Goal: Information Seeking & Learning: Learn about a topic

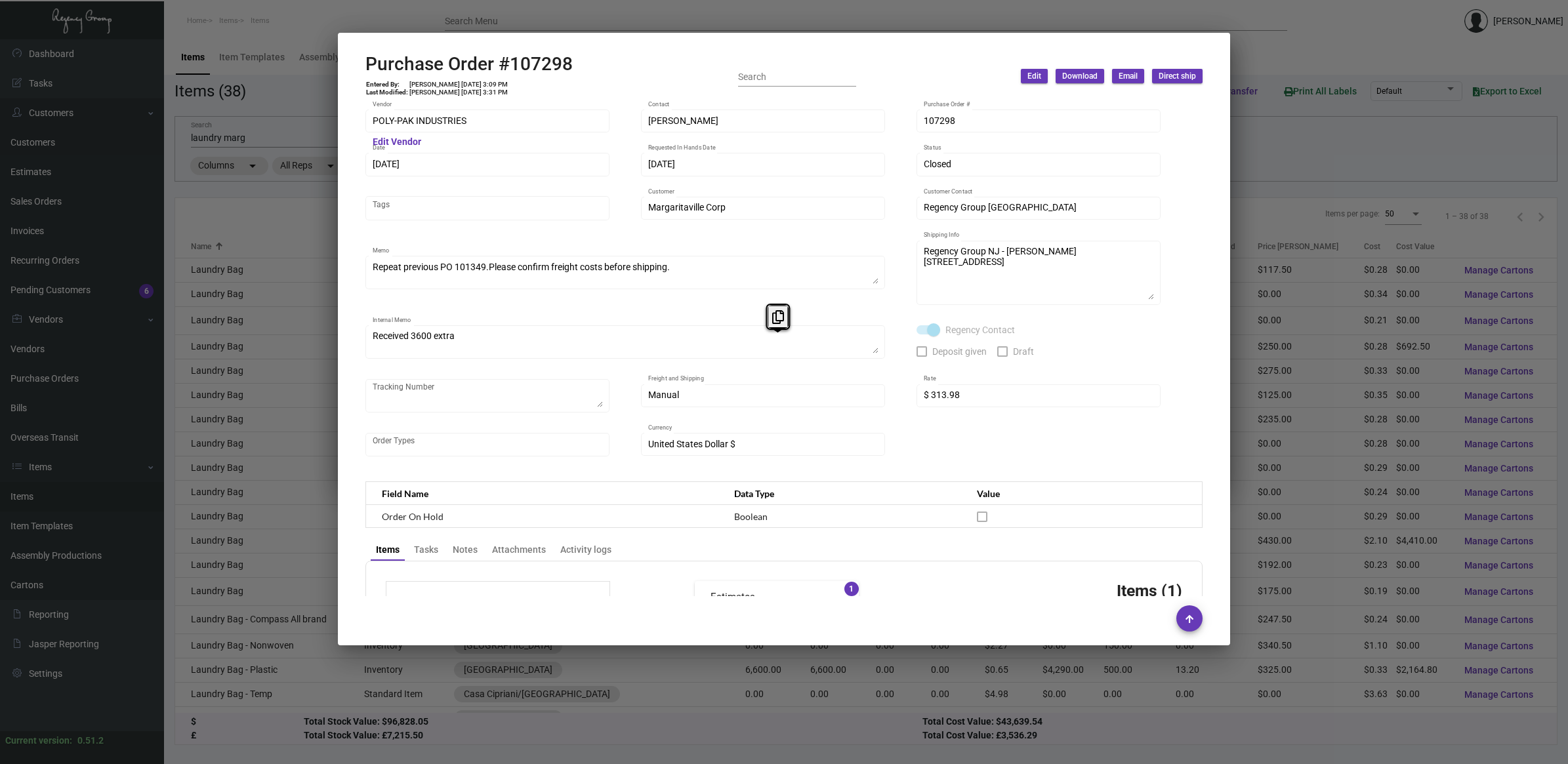
scroll to position [581, 0]
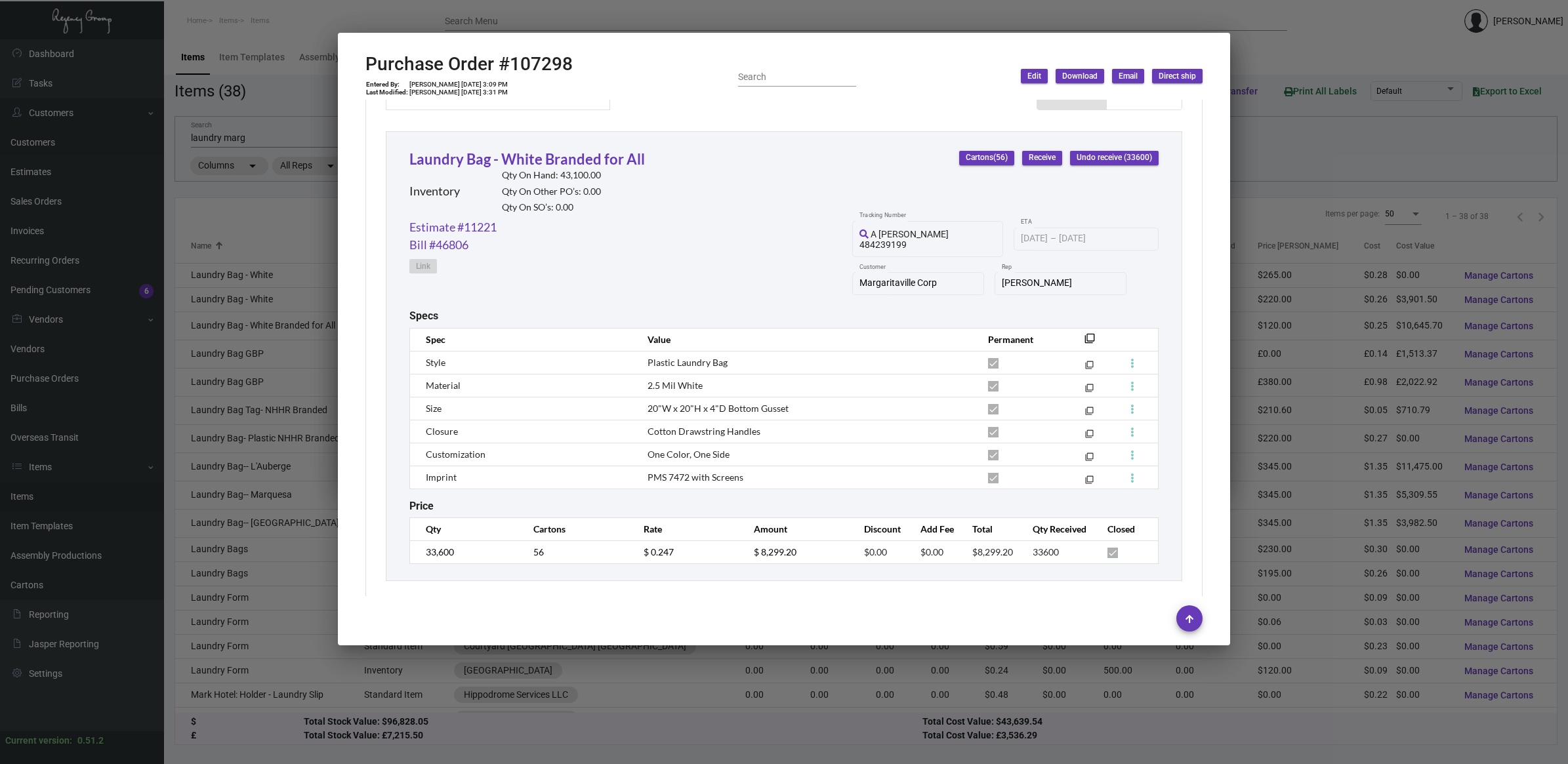
click at [326, 208] on div at bounding box center [784, 382] width 1568 height 764
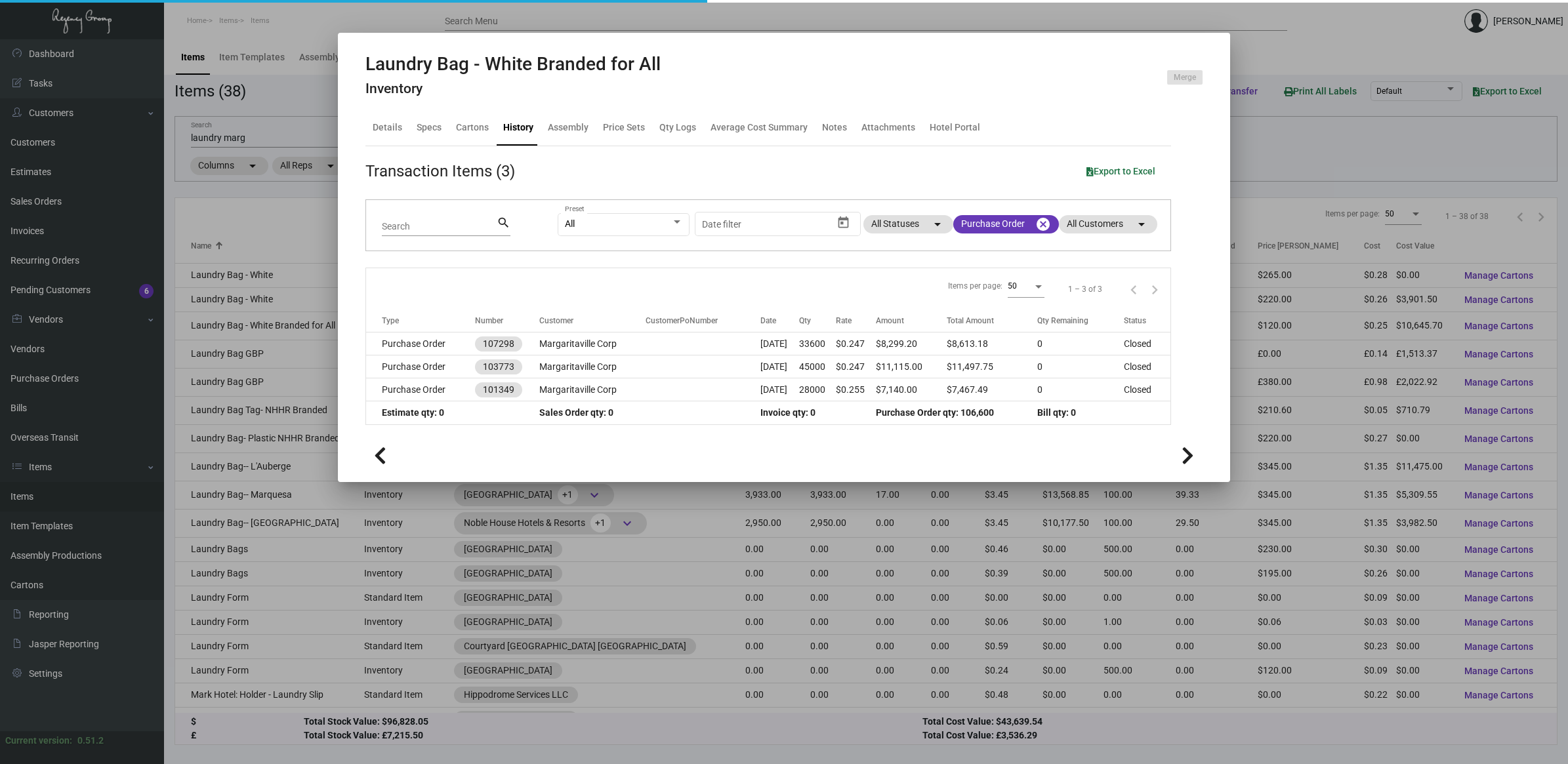
click at [286, 205] on div at bounding box center [784, 382] width 1568 height 764
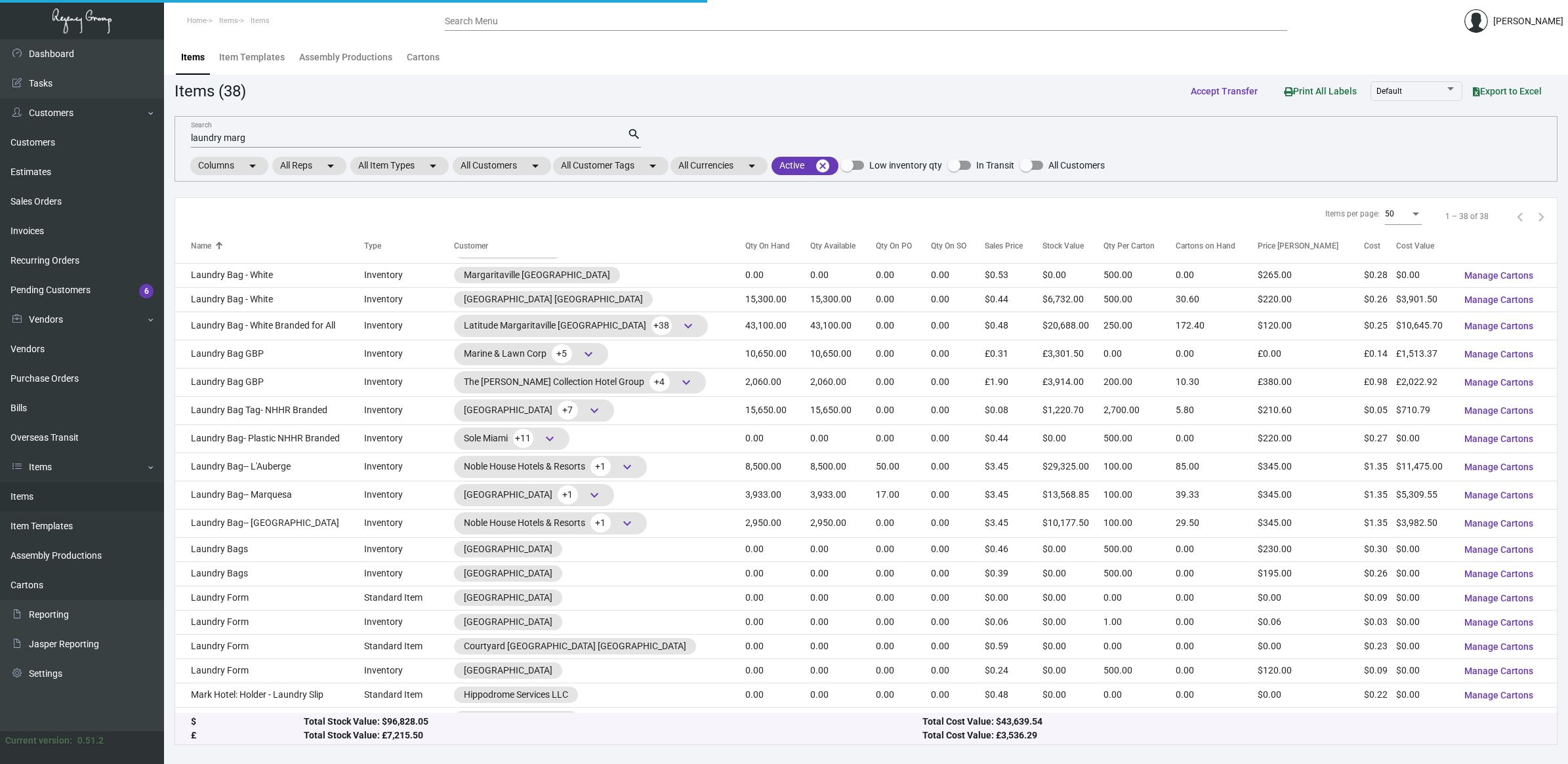
click at [286, 205] on div "Items per page: 50 1 – 38 of 38" at bounding box center [865, 217] width 1382 height 37
click at [66, 492] on link "Items" at bounding box center [82, 497] width 164 height 29
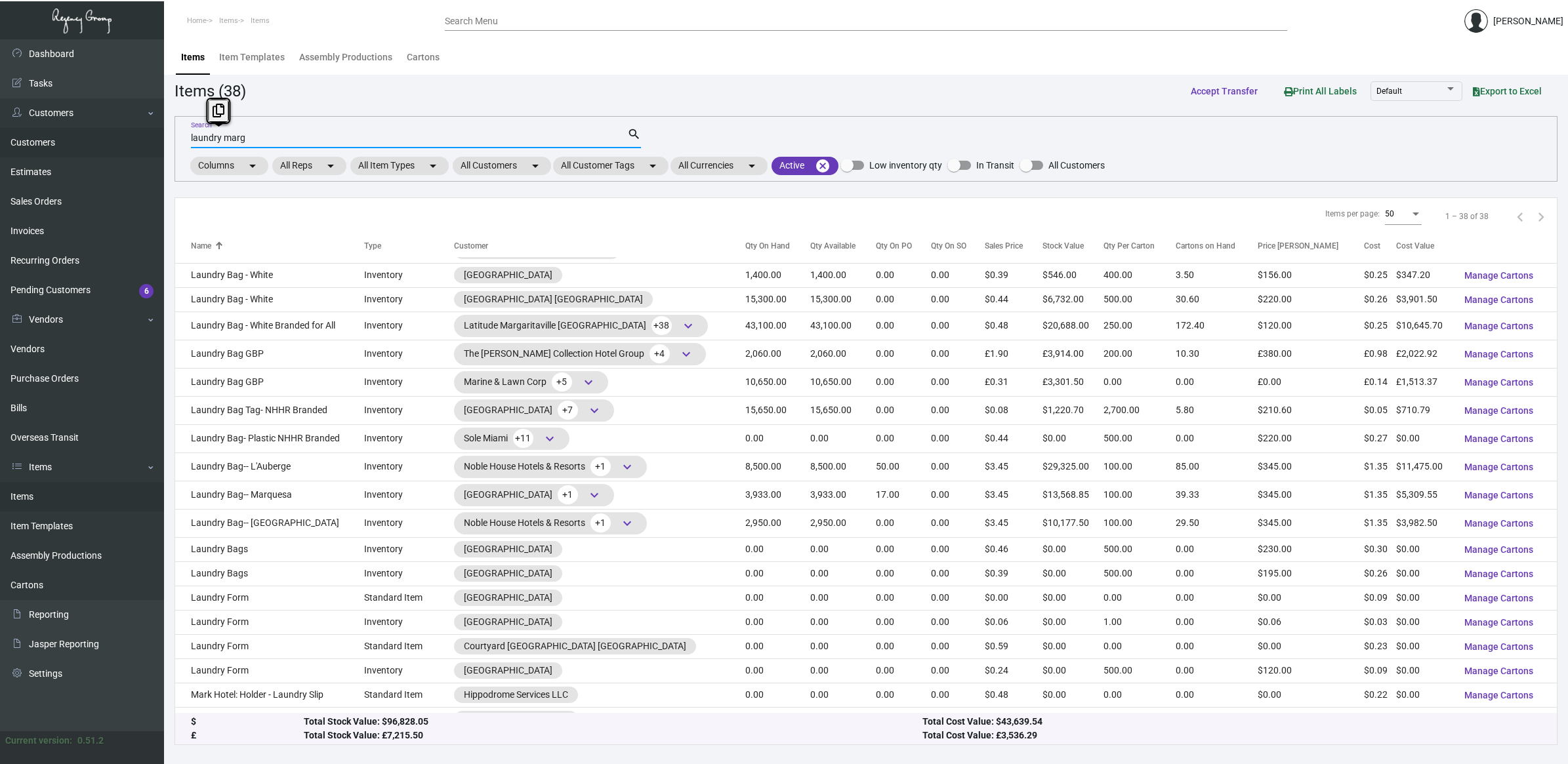
drag, startPoint x: 261, startPoint y: 138, endPoint x: 1, endPoint y: 138, distance: 260.0
click at [1, 138] on div "Dashboard Dashboard Tasks Customers Customers Estimates Sales Orders Invoices R…" at bounding box center [784, 401] width 1568 height 725
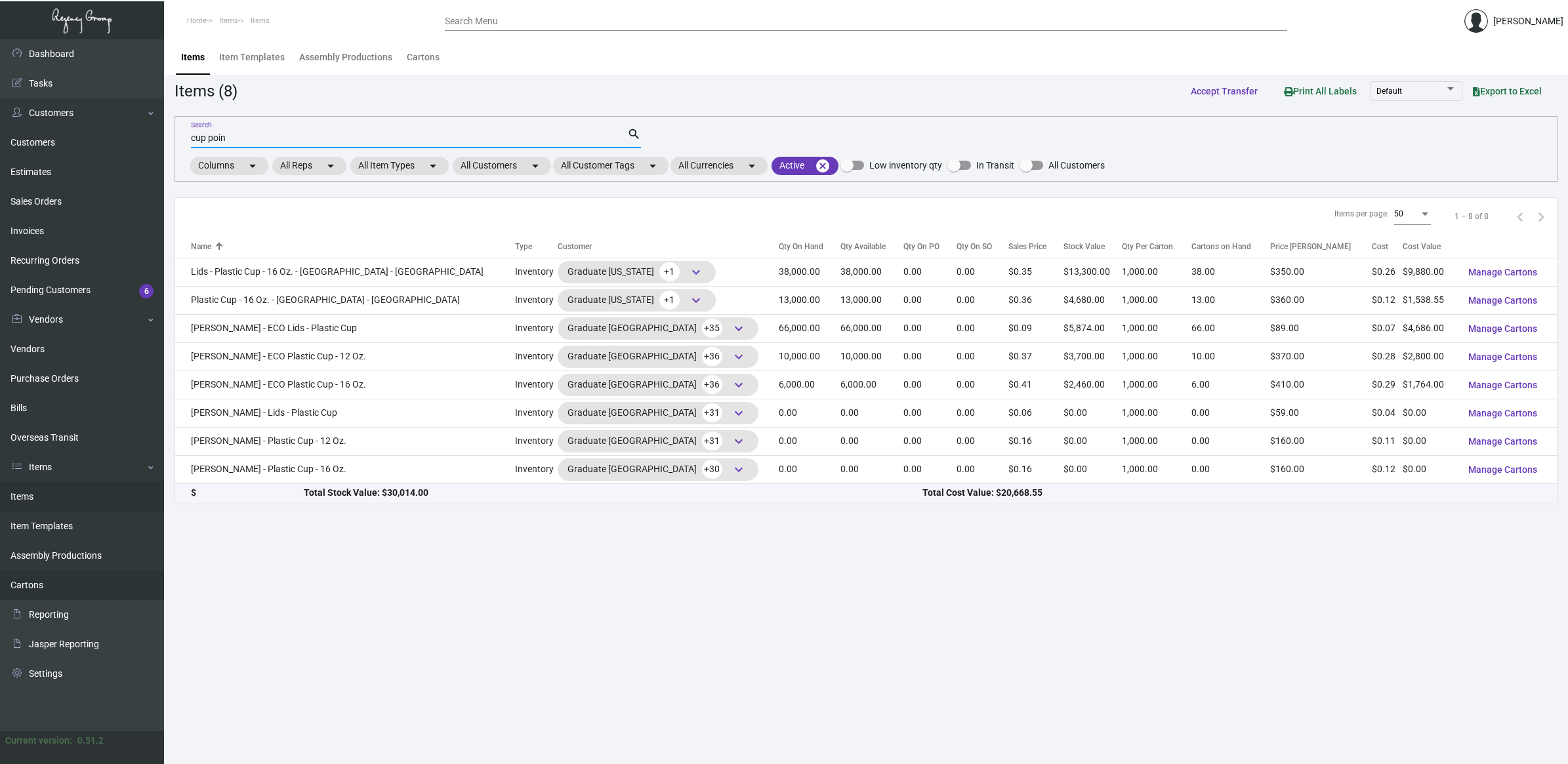
type input "cup poin"
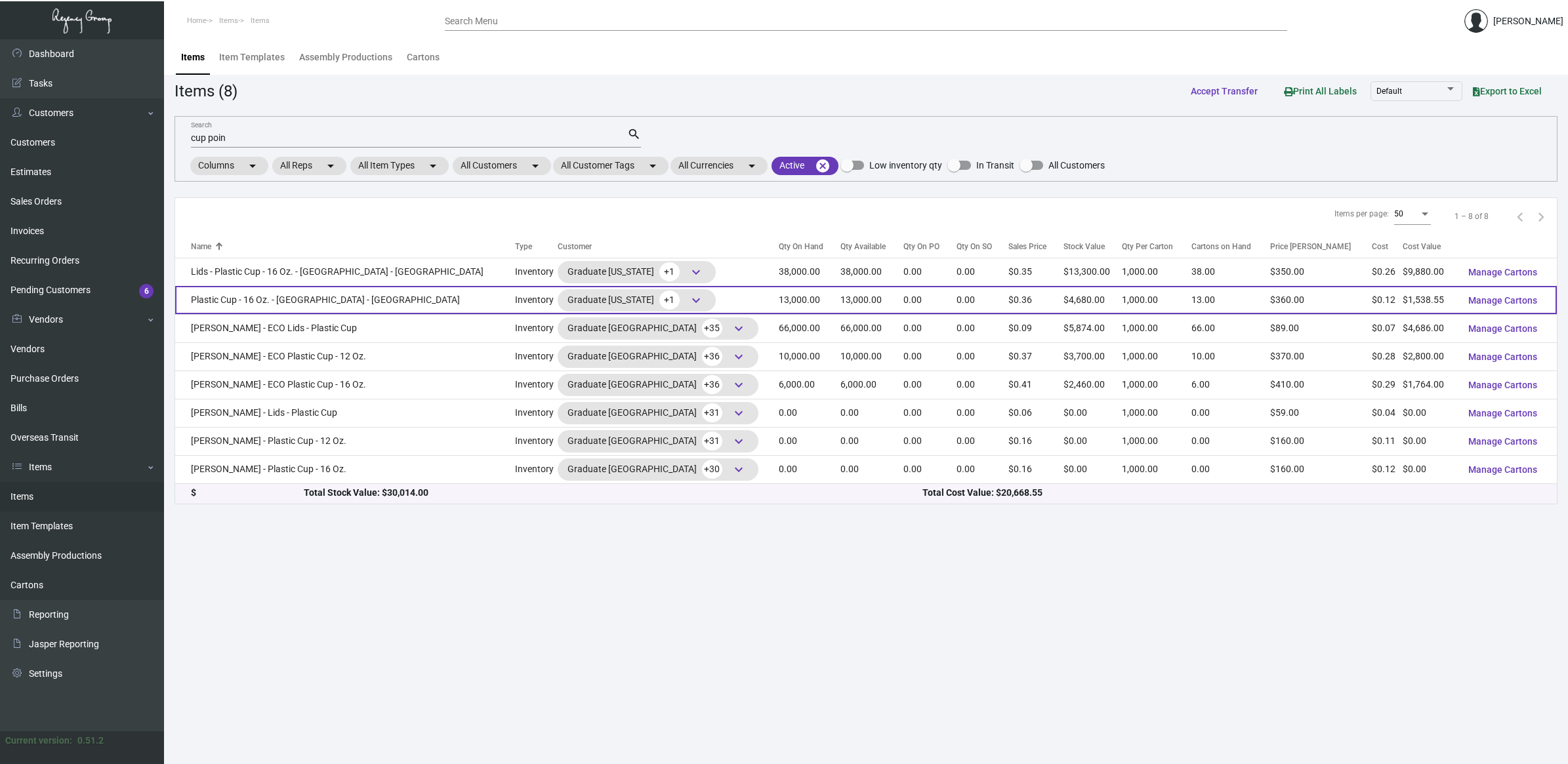
click at [342, 300] on td "Plastic Cup - 16 Oz. - [GEOGRAPHIC_DATA] - [GEOGRAPHIC_DATA]" at bounding box center [344, 300] width 340 height 29
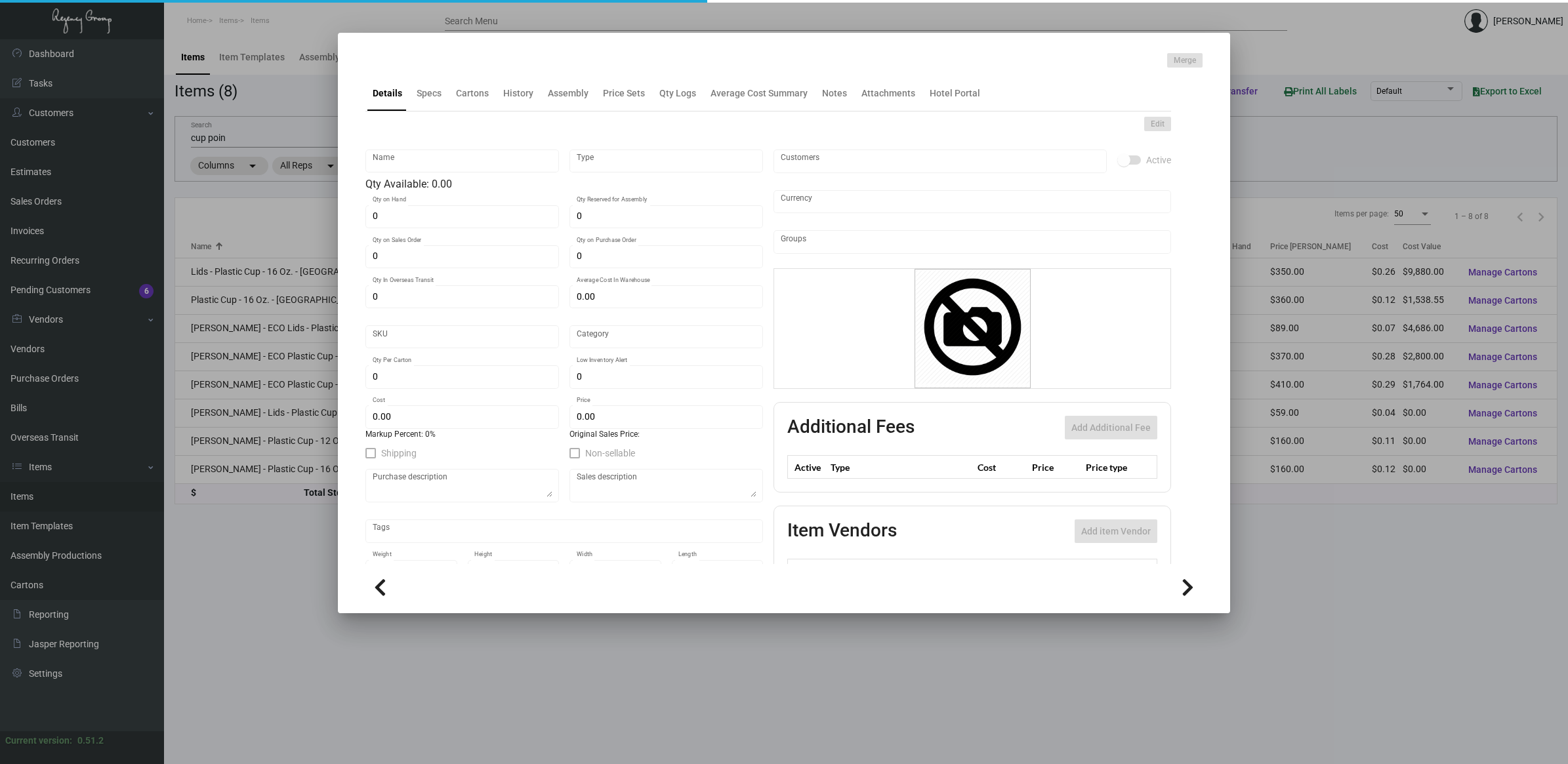
type input "Plastic Cup - 16 Oz. - [GEOGRAPHIC_DATA] - [GEOGRAPHIC_DATA]"
type input "Inventory"
type input "13,000"
type input "$ 0.11434"
type input "Standard"
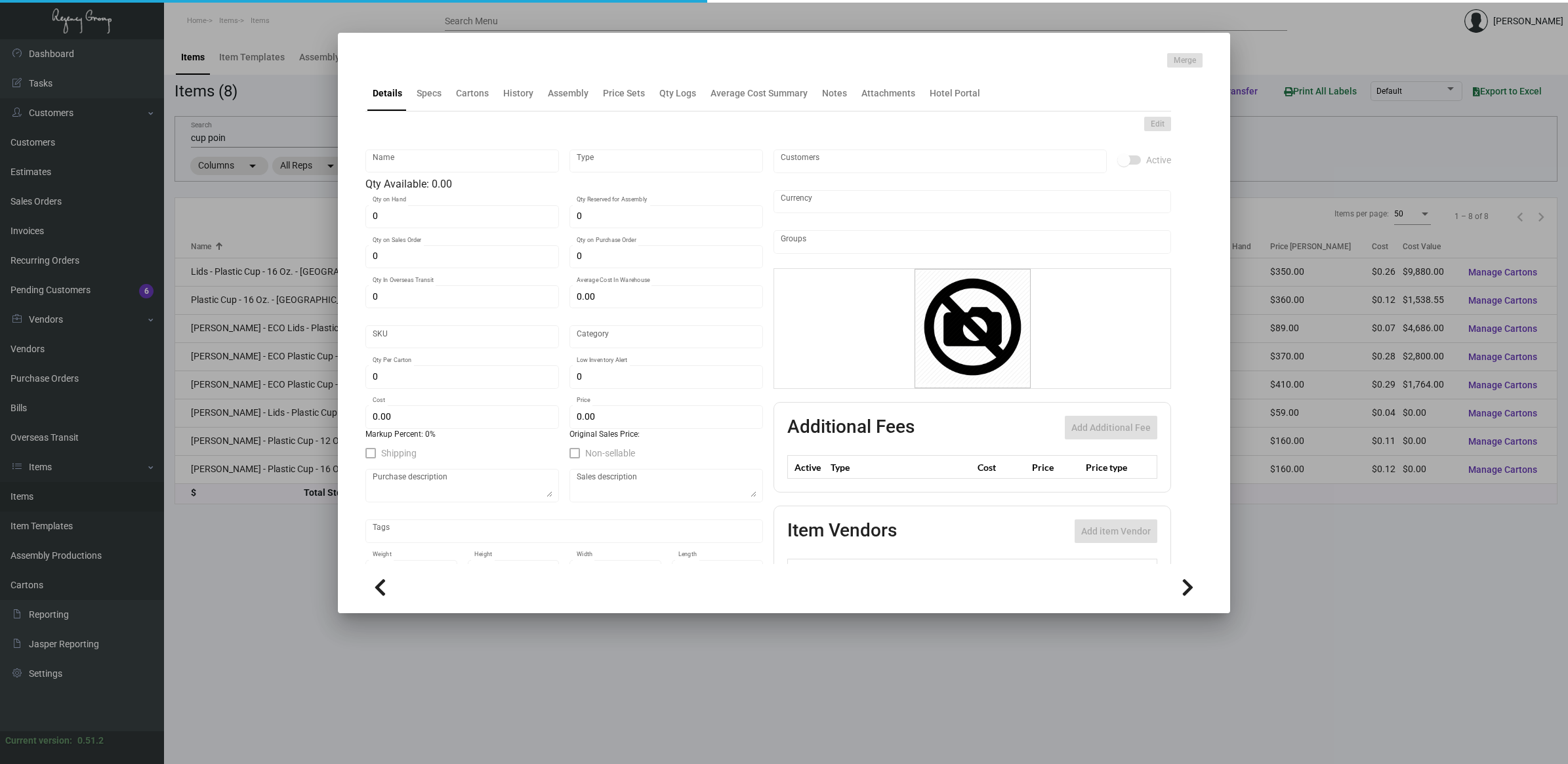
type input "1,000"
type input "20,000"
type input "$ 0.11835"
type input "$ 0.36"
checkbox input "true"
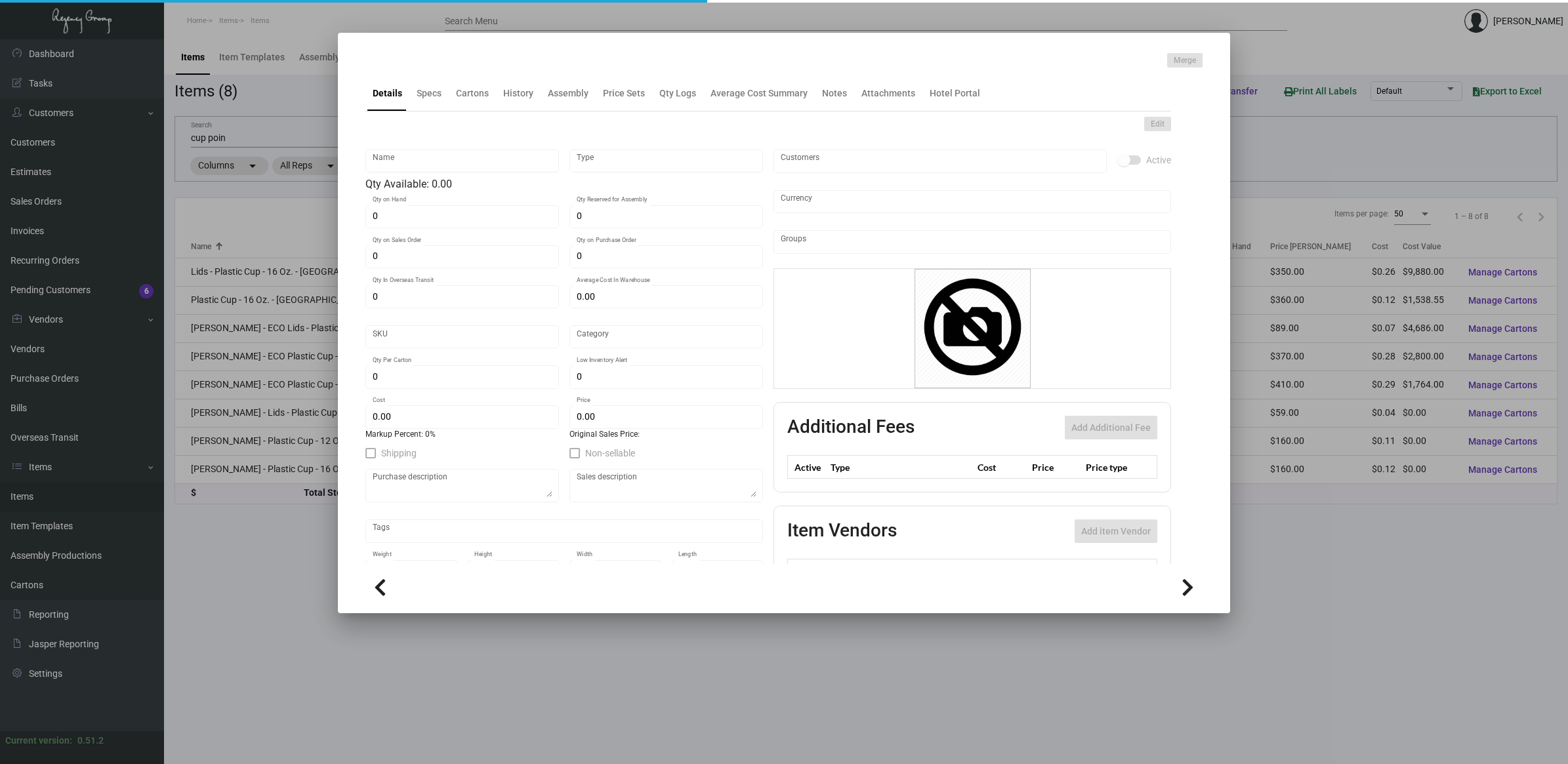
checkbox input "true"
type input "United States Dollar $"
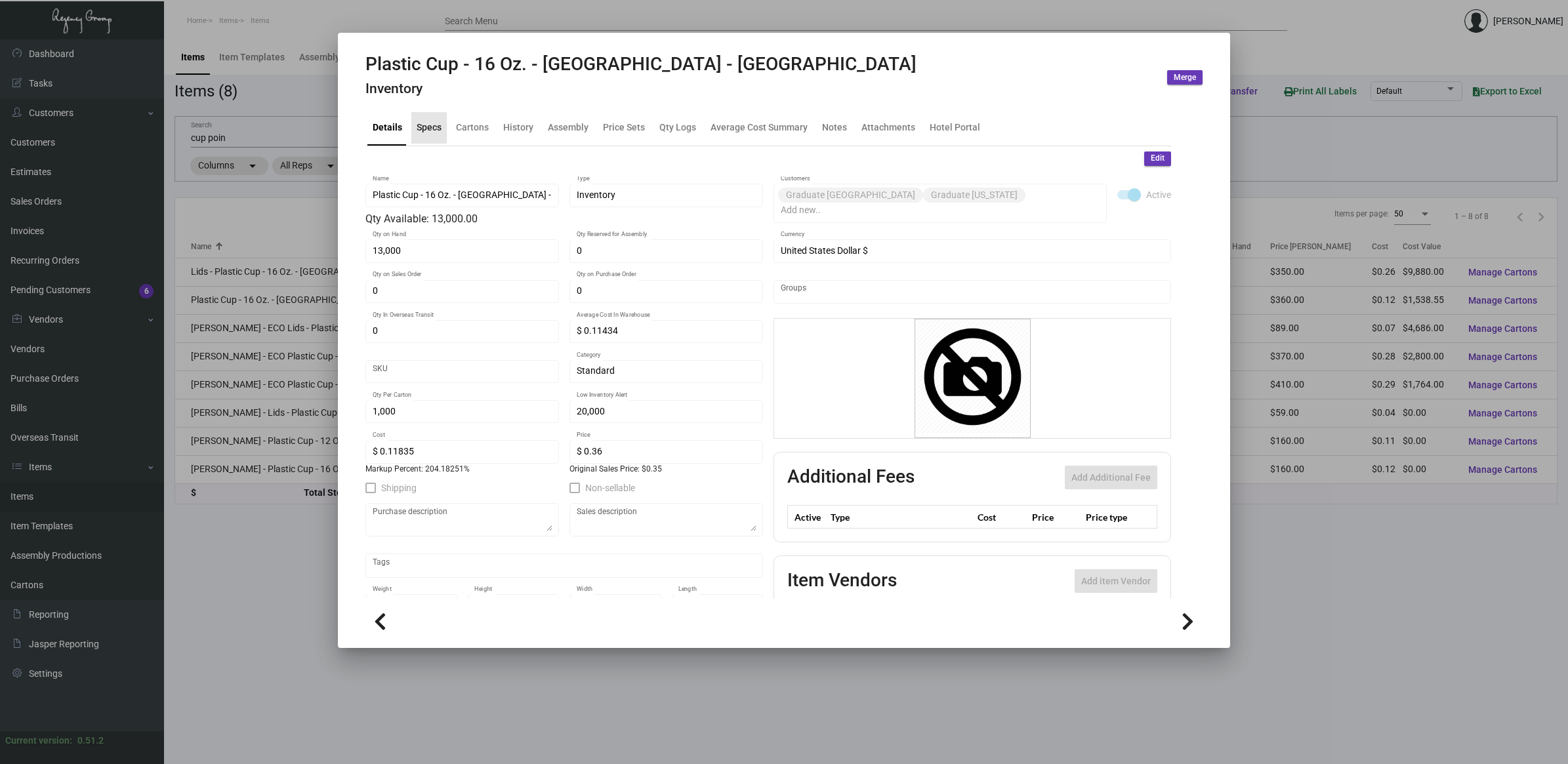
click at [427, 126] on div "Specs" at bounding box center [429, 127] width 25 height 13
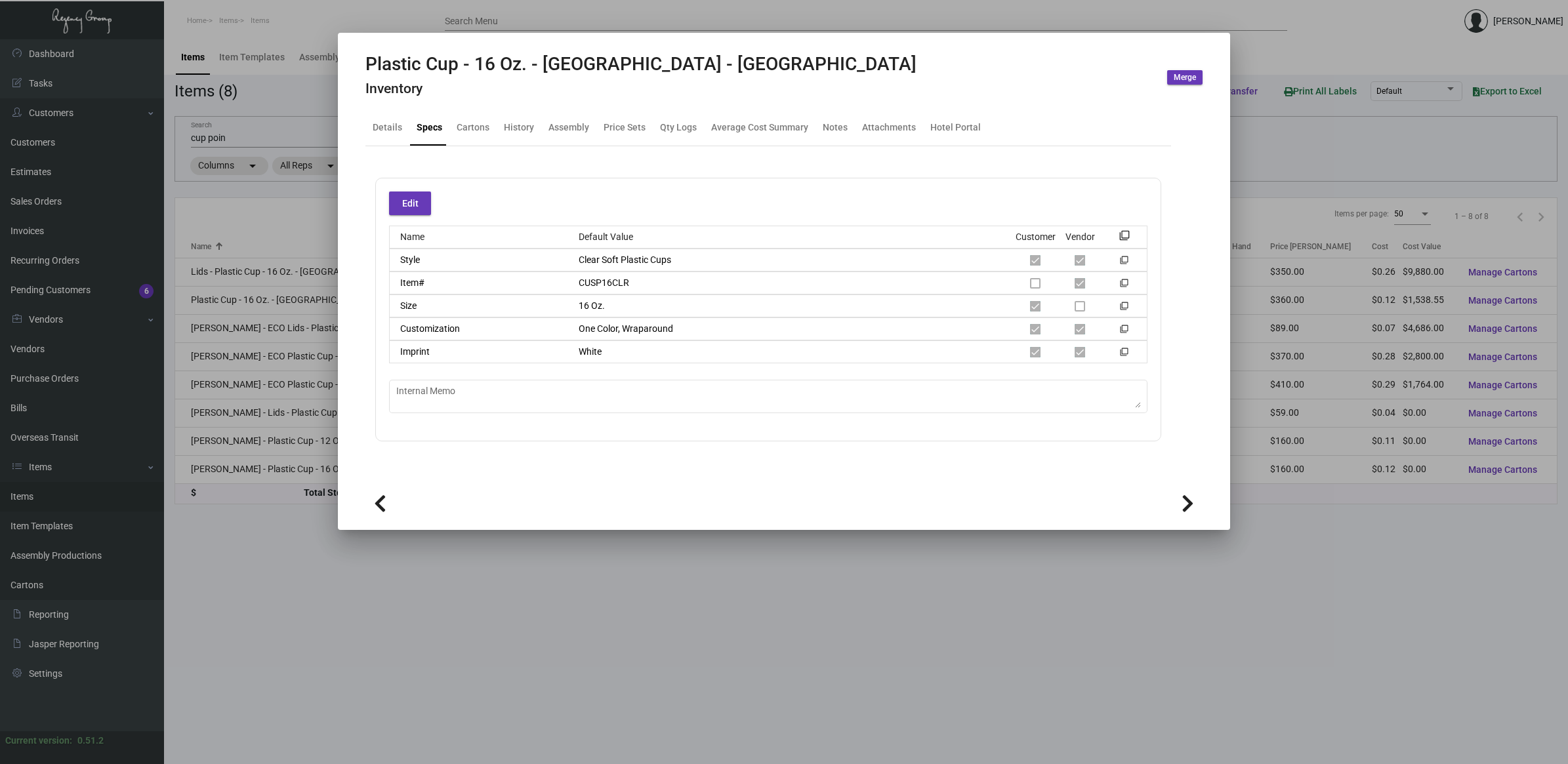
click at [458, 613] on div at bounding box center [784, 382] width 1568 height 764
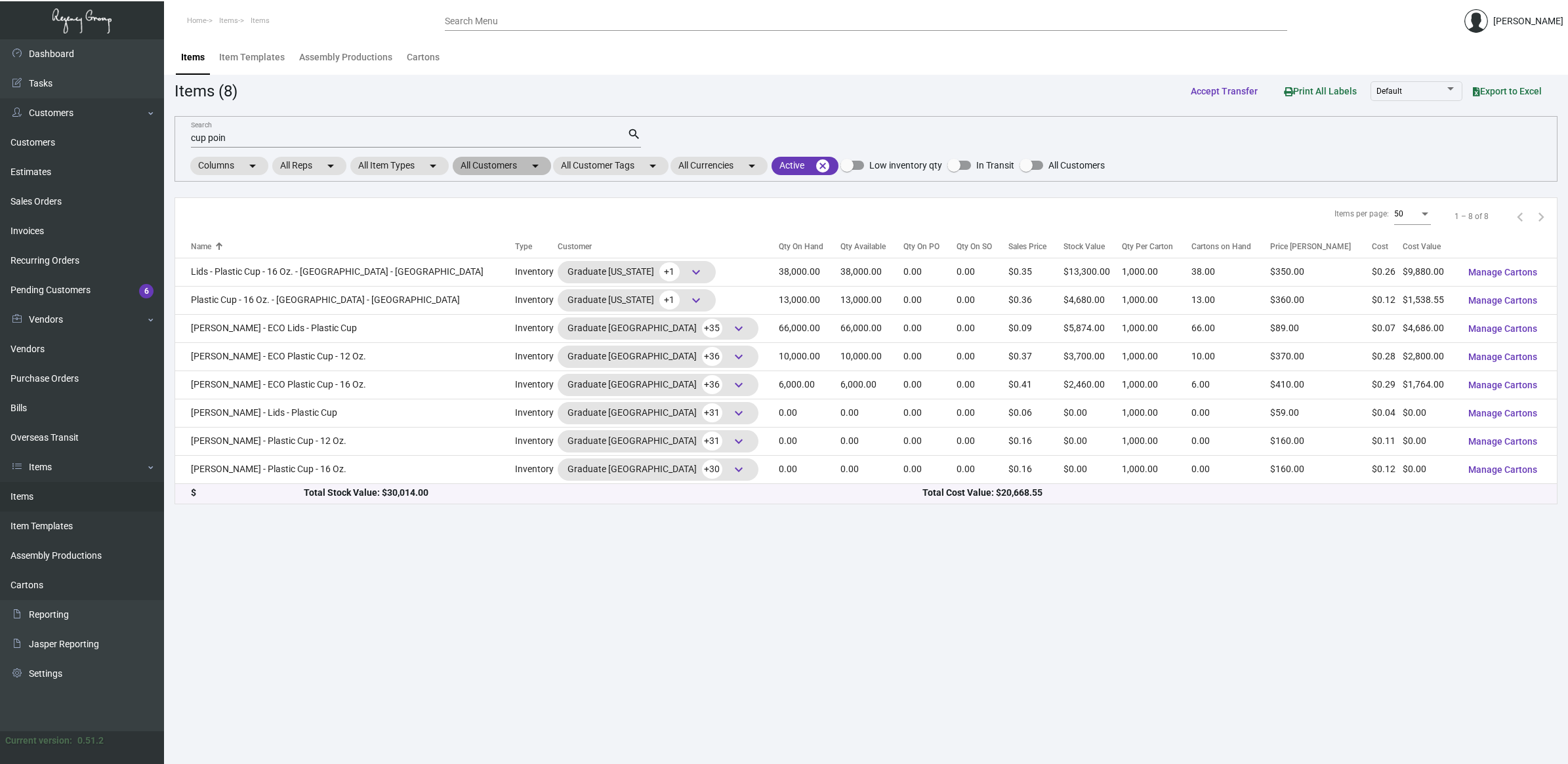
click at [490, 165] on mat-chip "All Customers arrow_drop_down" at bounding box center [501, 166] width 98 height 19
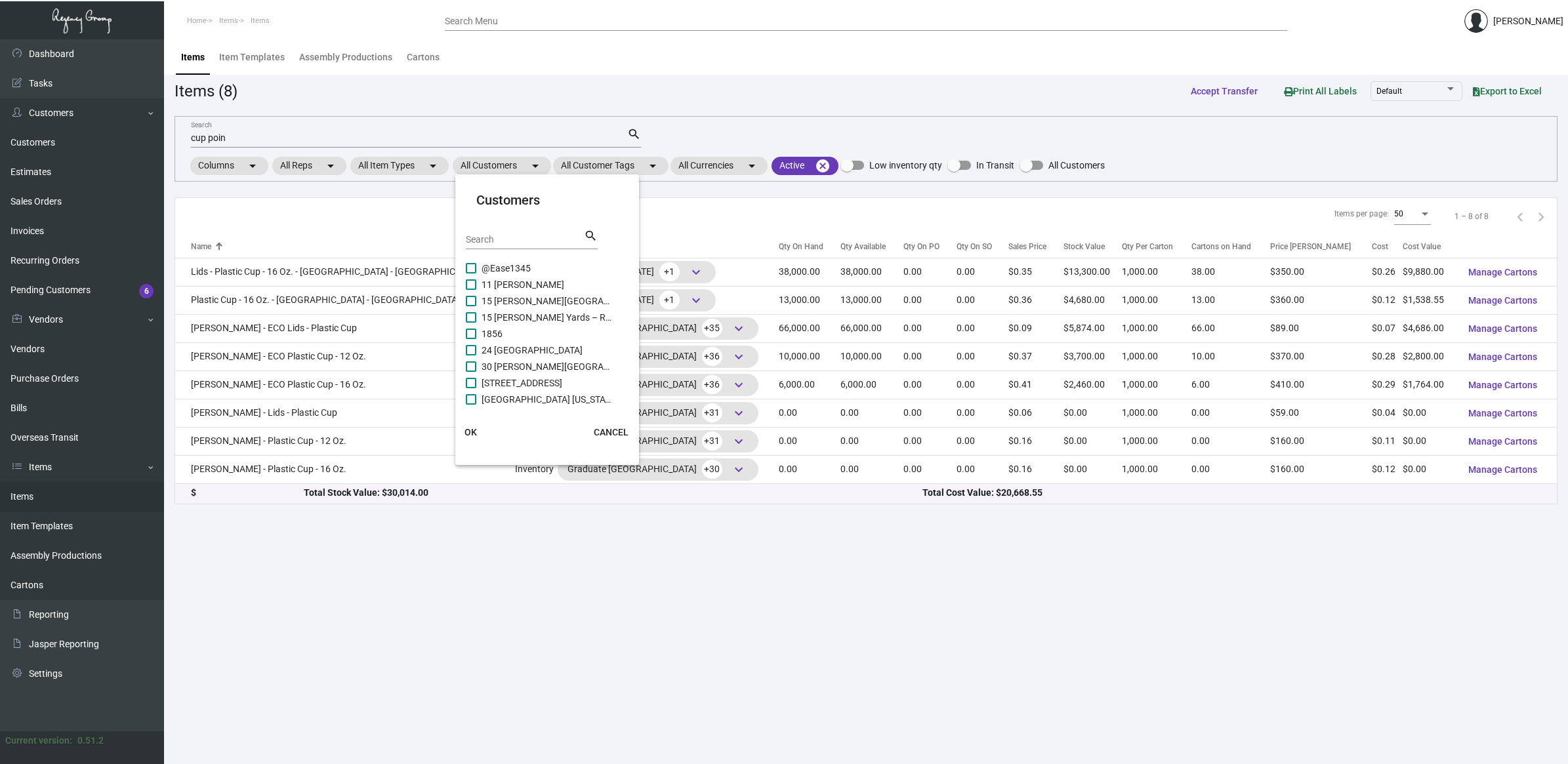
click at [538, 236] on input "Search" at bounding box center [524, 240] width 118 height 11
type input "nashv"
click at [528, 330] on span "Graduate [GEOGRAPHIC_DATA]" at bounding box center [547, 333] width 131 height 16
click at [471, 339] on input "Graduate [GEOGRAPHIC_DATA]" at bounding box center [470, 339] width 1 height 1
checkbox input "true"
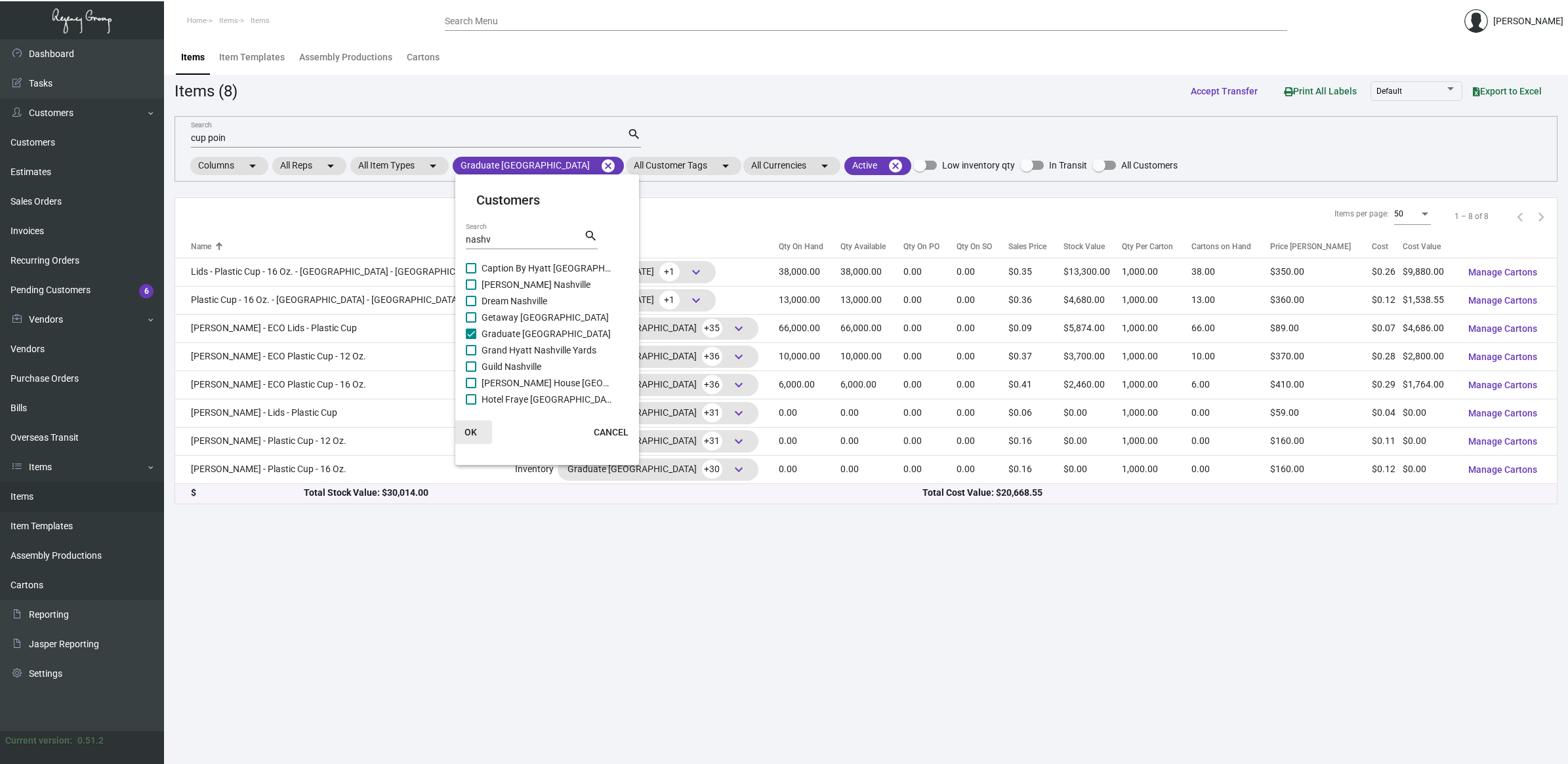
click at [465, 432] on span "OK" at bounding box center [471, 432] width 12 height 11
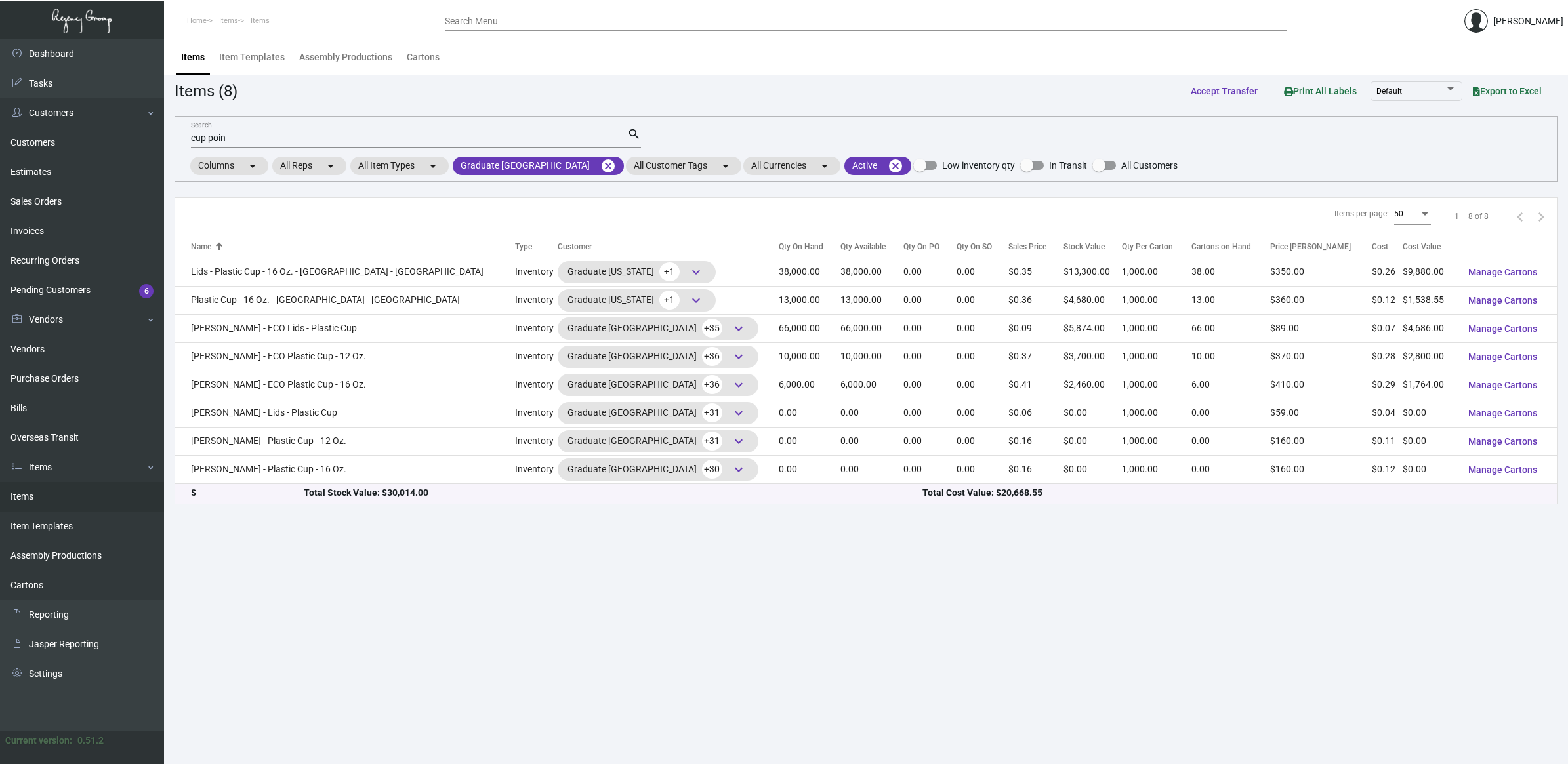
click at [675, 573] on main "Items Item Templates Assembly Productions Cartons Items (8) Accept Transfer Pri…" at bounding box center [866, 401] width 1404 height 725
drag, startPoint x: 202, startPoint y: 138, endPoint x: 101, endPoint y: 139, distance: 101.0
click at [101, 139] on div "Dashboard Dashboard Tasks Customers Customers Estimates Sales Orders Invoices R…" at bounding box center [784, 401] width 1568 height 725
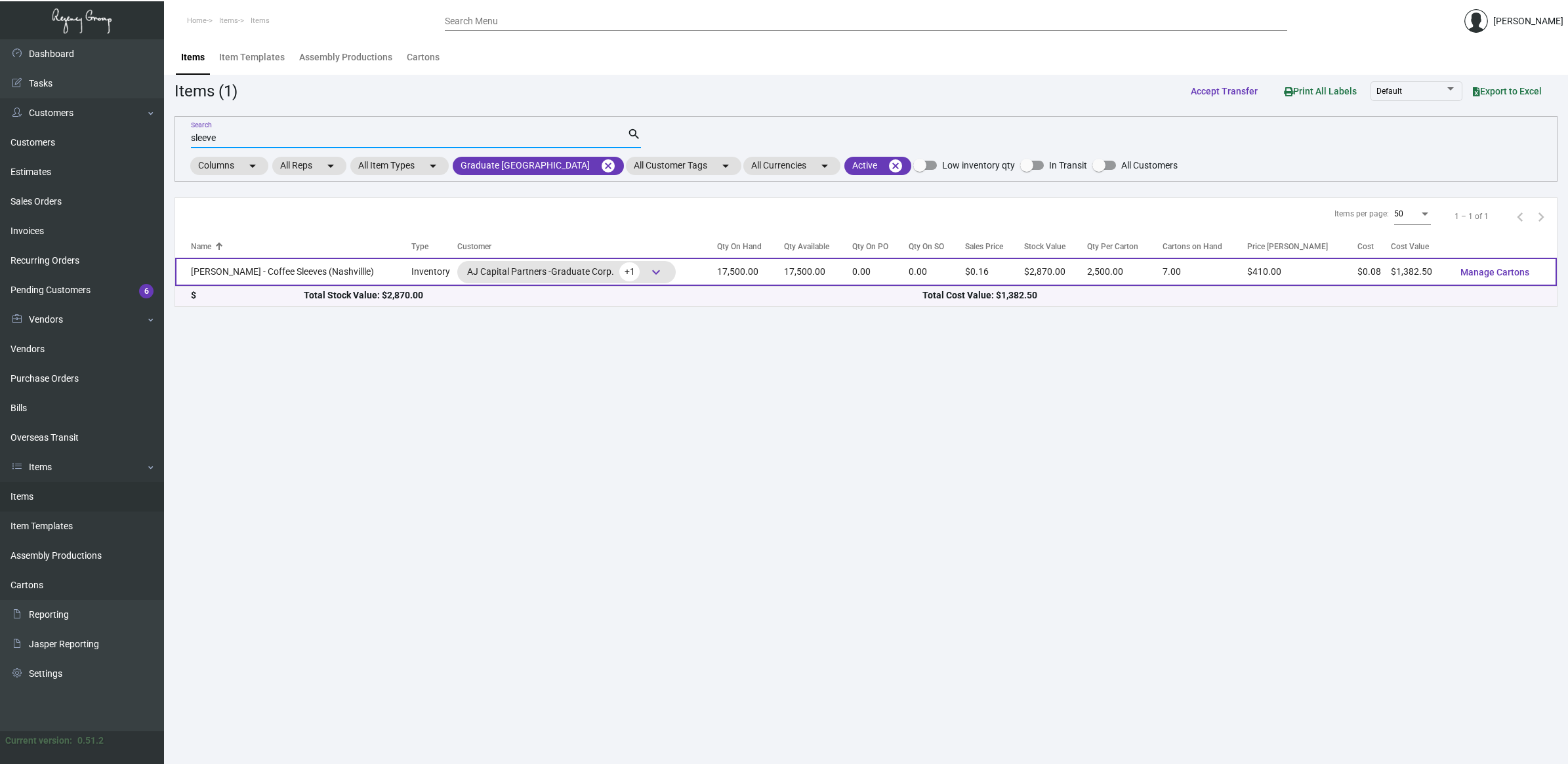
type input "sleeve"
click at [248, 264] on td "[PERSON_NAME] - Coffee Sleeves (Nashvillle)" at bounding box center [293, 272] width 236 height 29
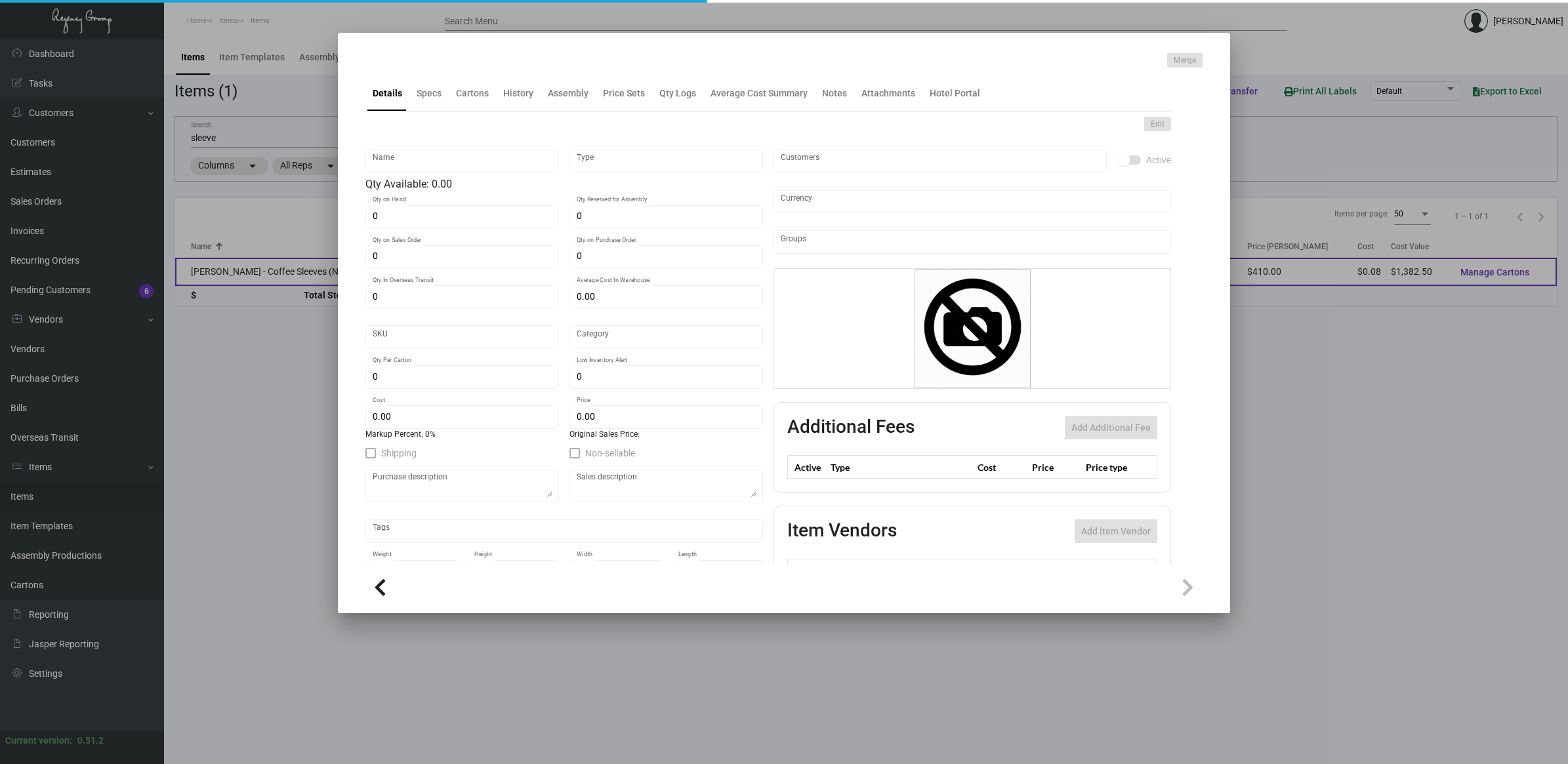
type input "[PERSON_NAME] - Coffee Sleeves (Nashvillle)"
type input "Inventory"
type input "17,500"
type input "$ 0.11434"
type input "SL"
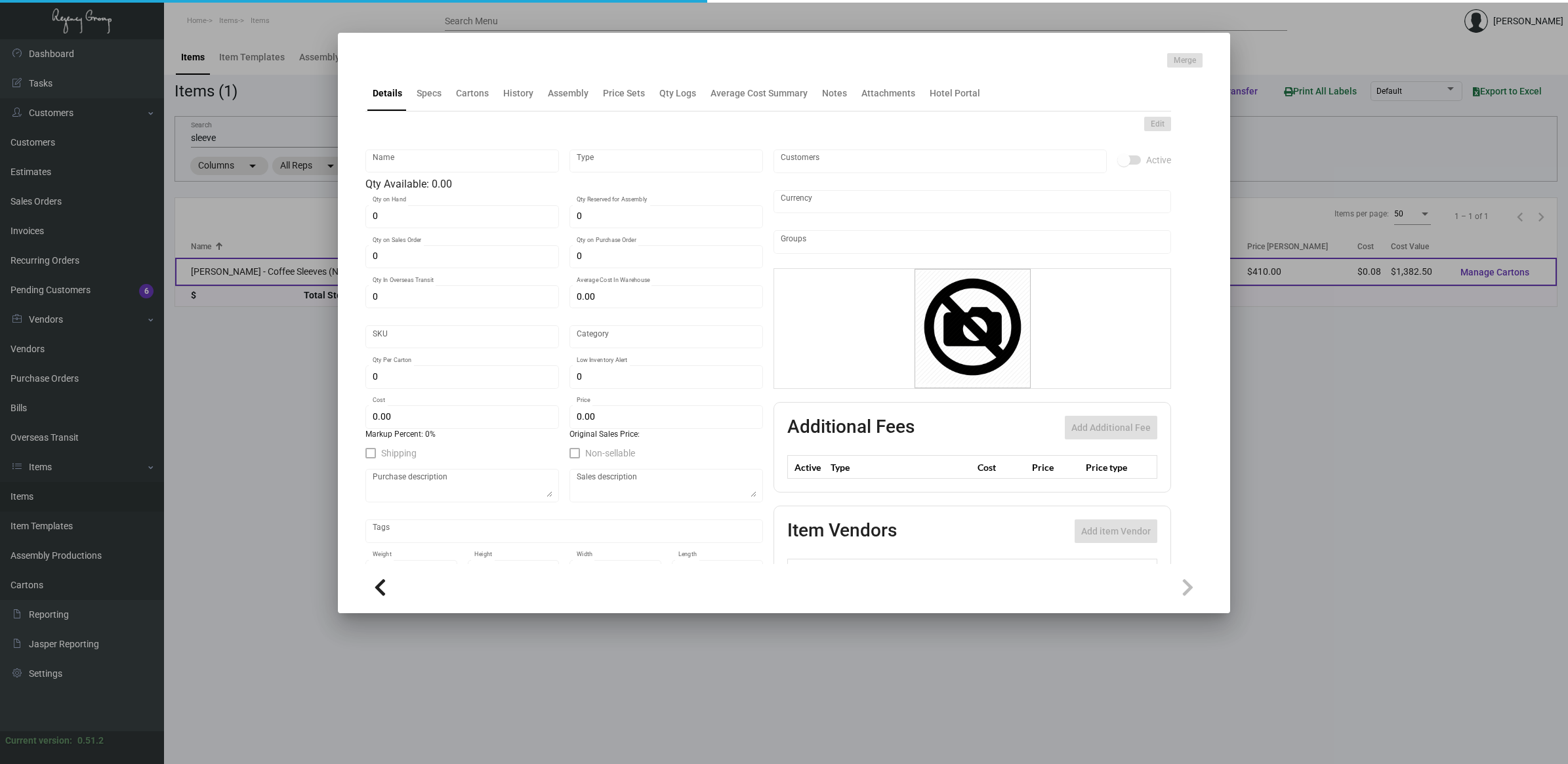
type input "Overseas"
type input "2,500"
type input "15,000"
type input "$ 0.079"
type input "$ 0.164"
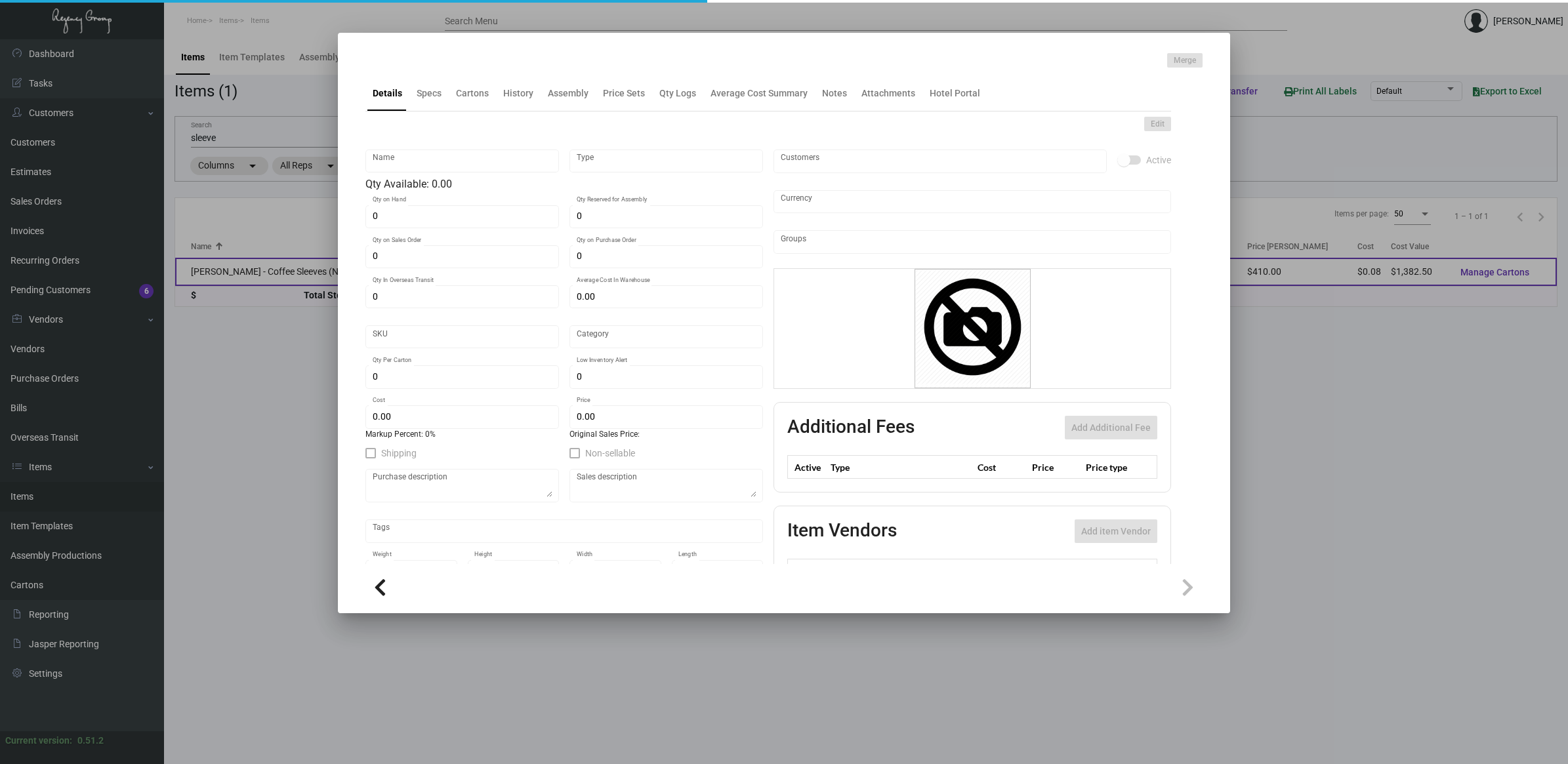
checkbox input "true"
type input "United States Dollar $"
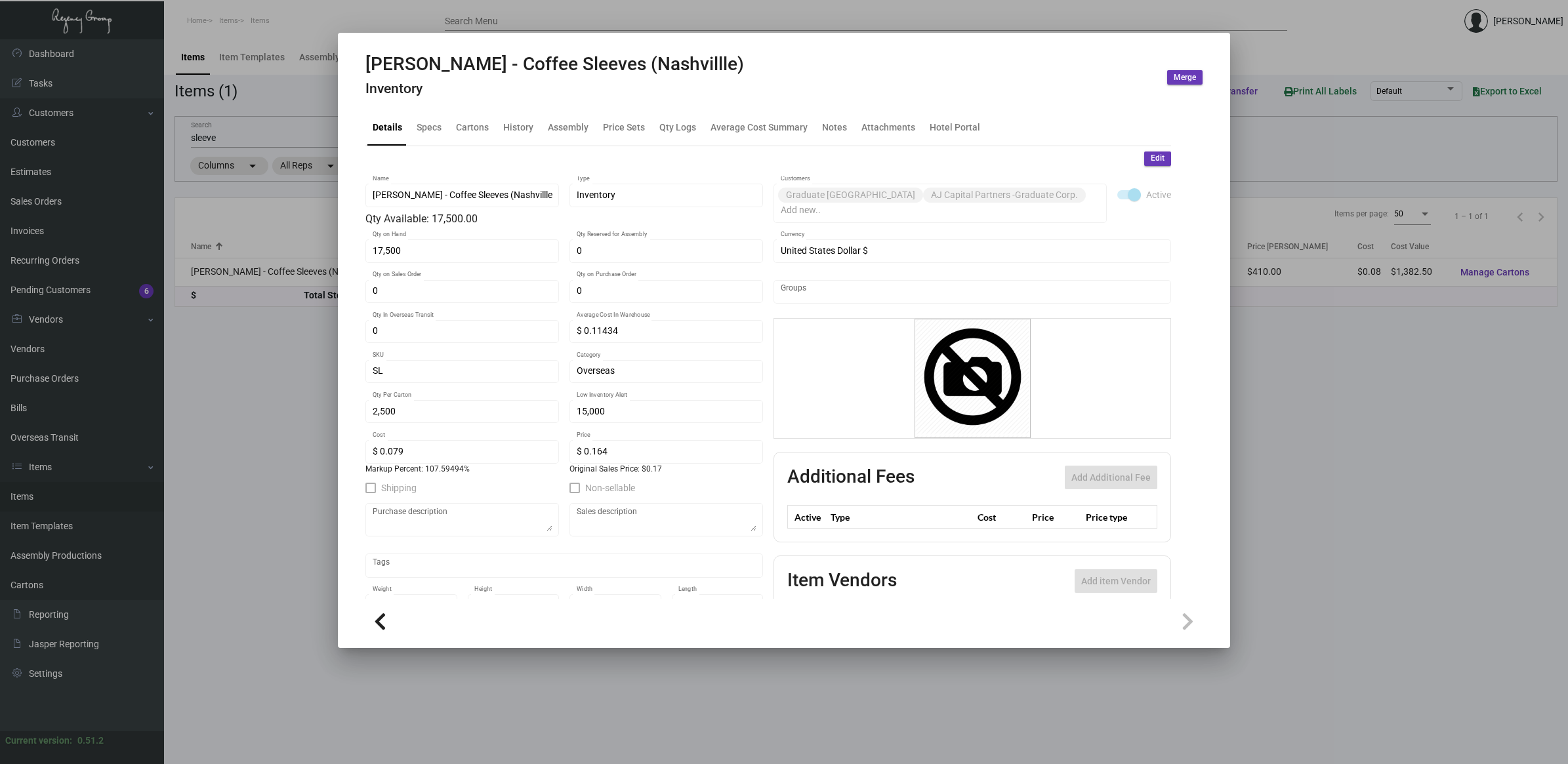
click at [297, 563] on div at bounding box center [784, 382] width 1568 height 764
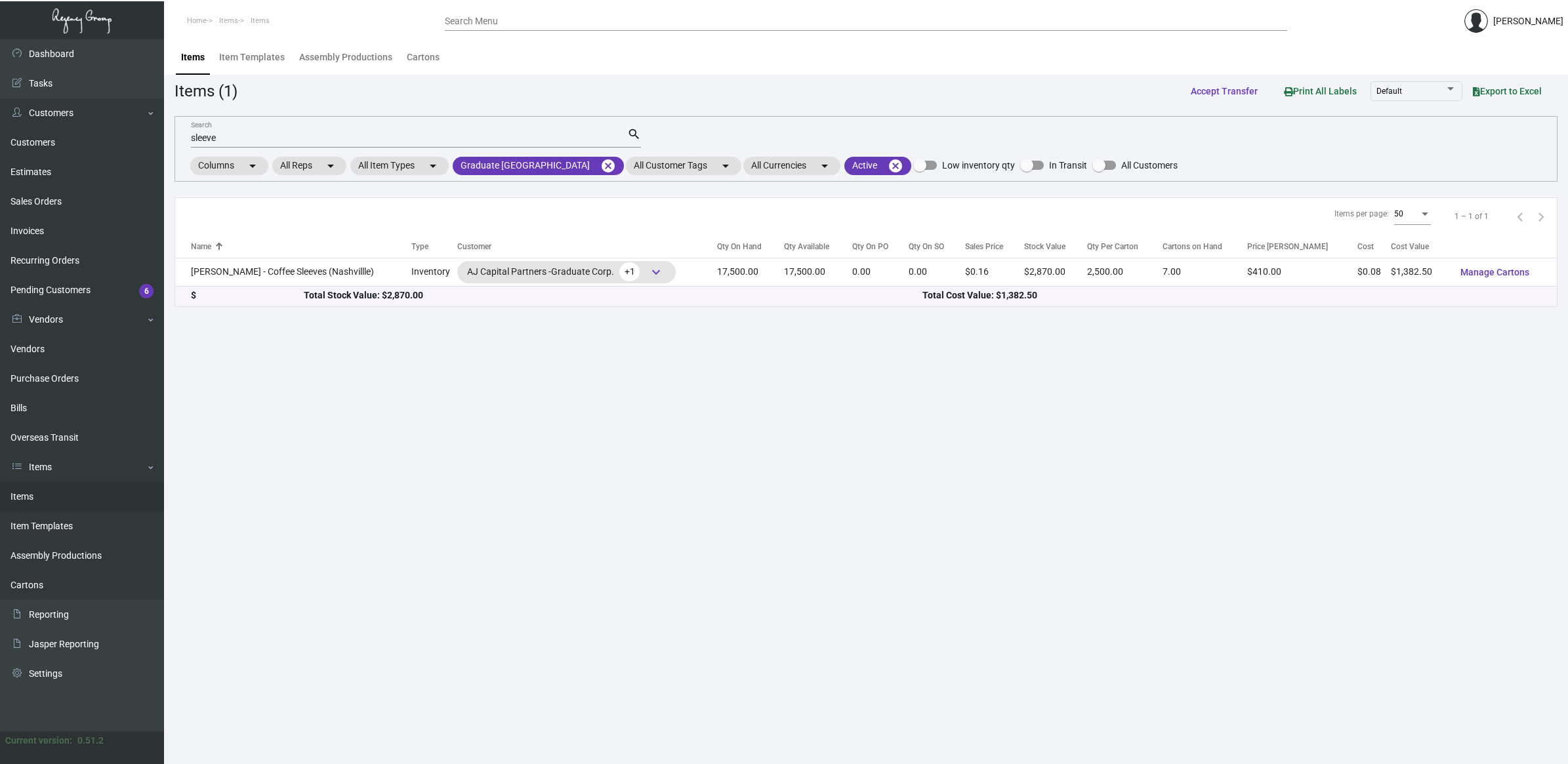
click at [446, 467] on main "Items Item Templates Assembly Productions Cartons Items (1) Accept Transfer Pri…" at bounding box center [866, 401] width 1404 height 725
